Goal: Check status: Check status

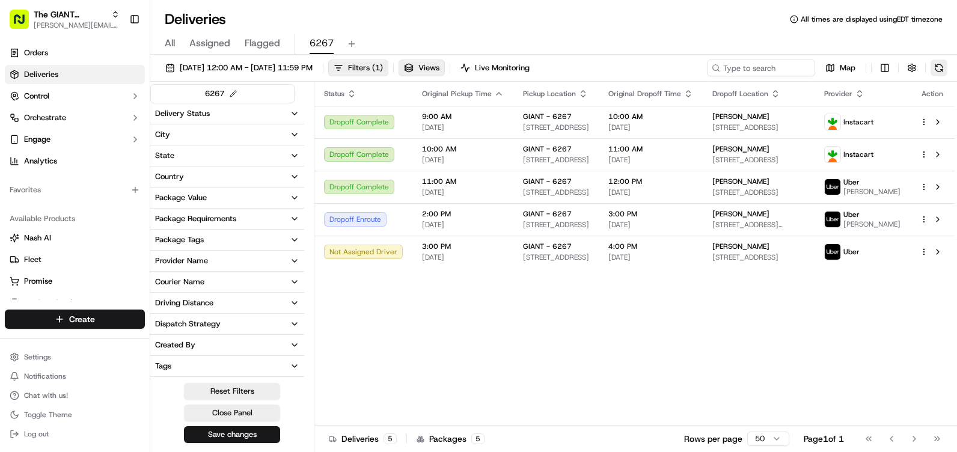
click at [937, 70] on button at bounding box center [939, 68] width 17 height 17
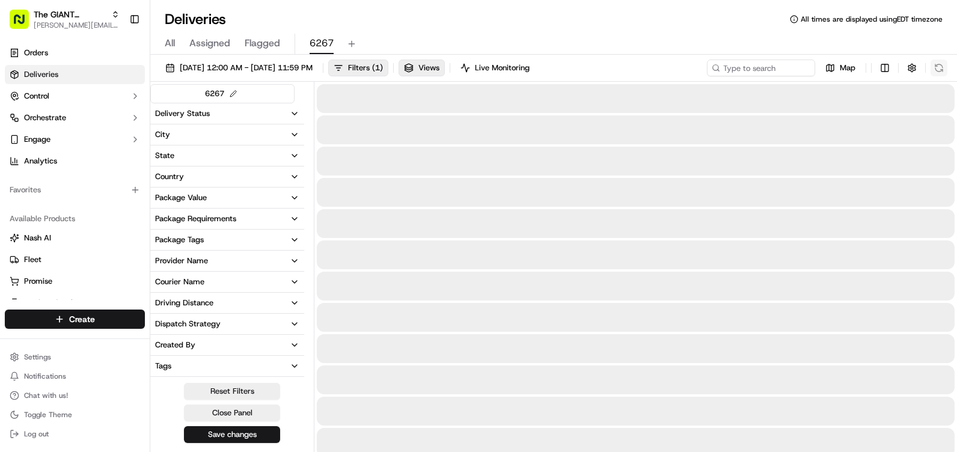
scroll to position [271, 0]
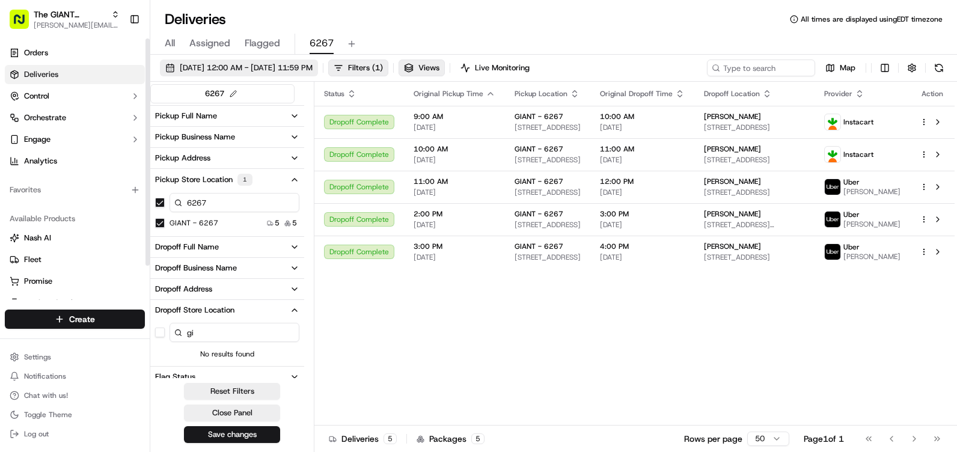
click at [172, 72] on button "[DATE] 12:00 AM - [DATE] 11:59 PM" at bounding box center [239, 68] width 158 height 17
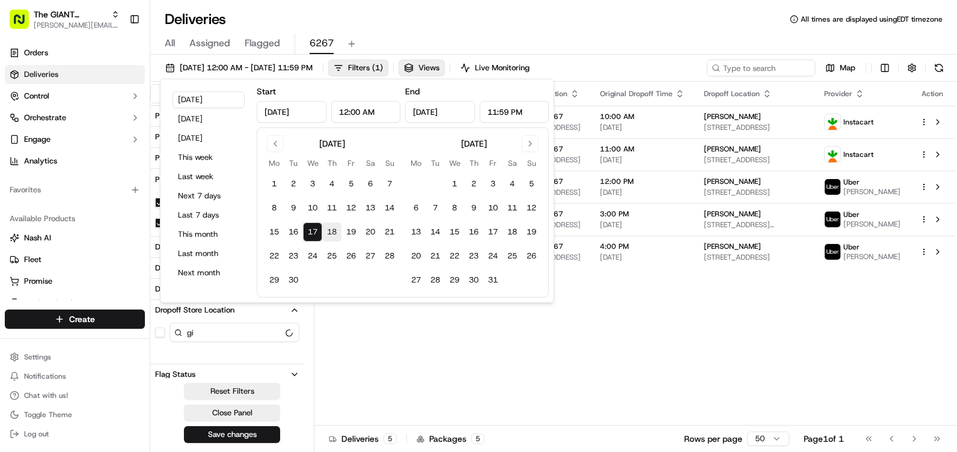
click at [330, 230] on button "18" at bounding box center [331, 232] width 19 height 19
type input "[DATE]"
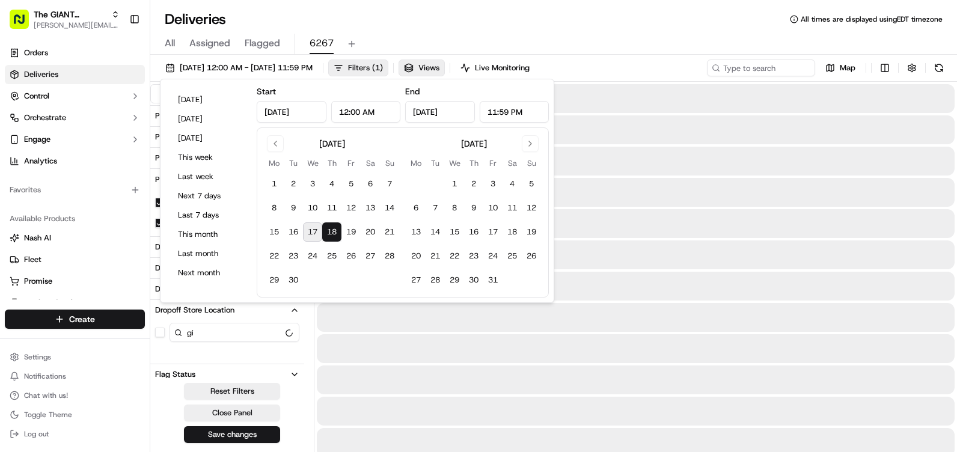
click at [330, 230] on button "18" at bounding box center [331, 232] width 19 height 19
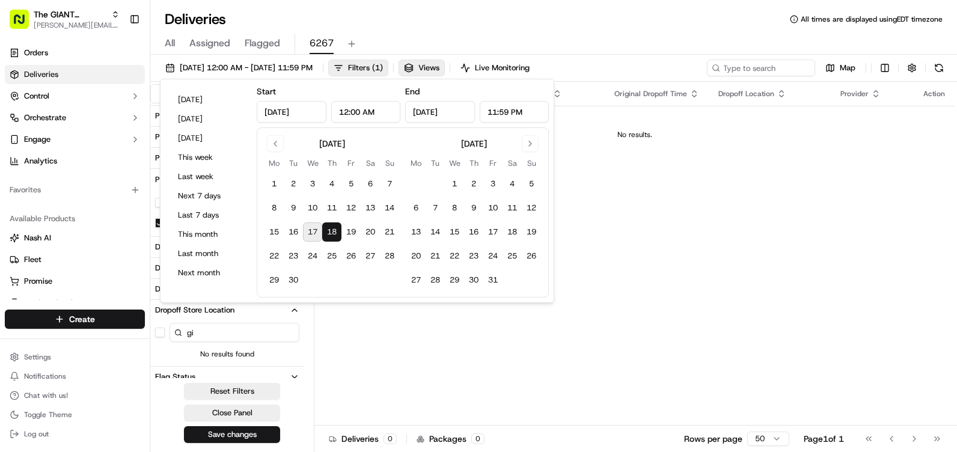
click at [309, 233] on button "17" at bounding box center [312, 232] width 19 height 19
type input "[DATE]"
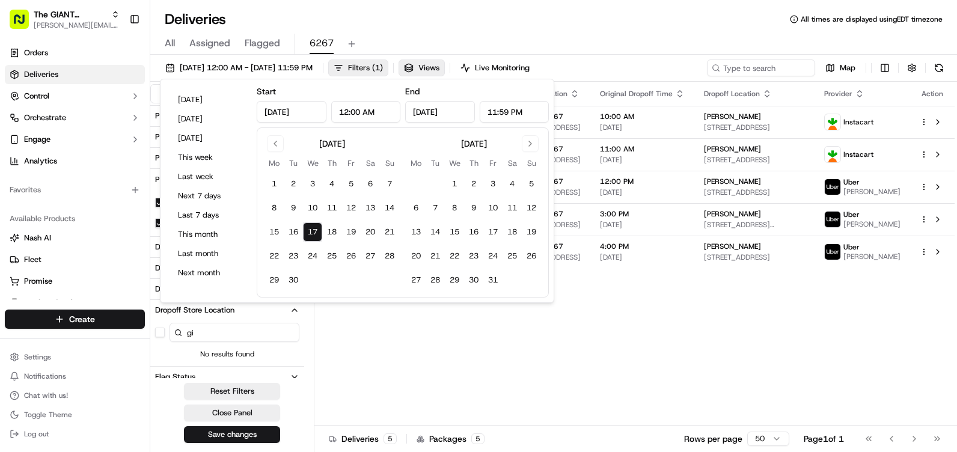
click at [639, 334] on div "Status Original Pickup Time Pickup Location Original Dropoff Time Dropoff Locat…" at bounding box center [635, 254] width 641 height 344
